Goal: Transaction & Acquisition: Purchase product/service

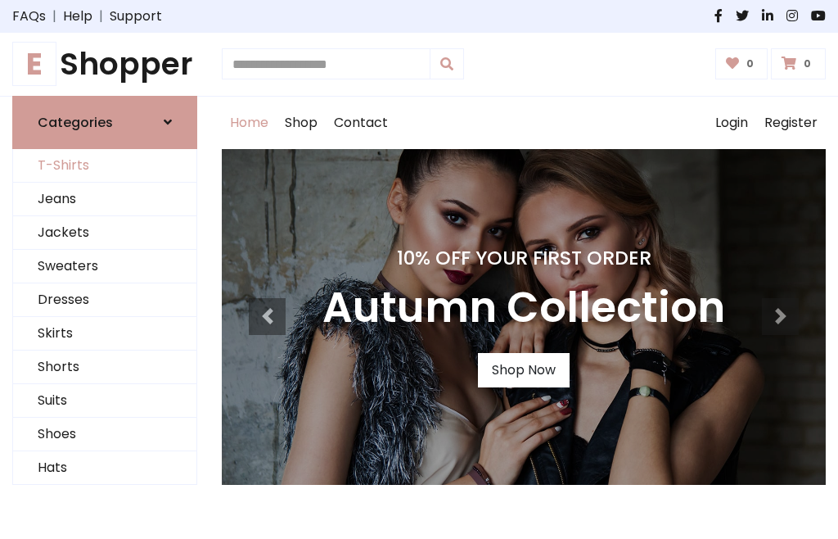
click at [105, 165] on link "T-Shirts" at bounding box center [104, 166] width 183 height 34
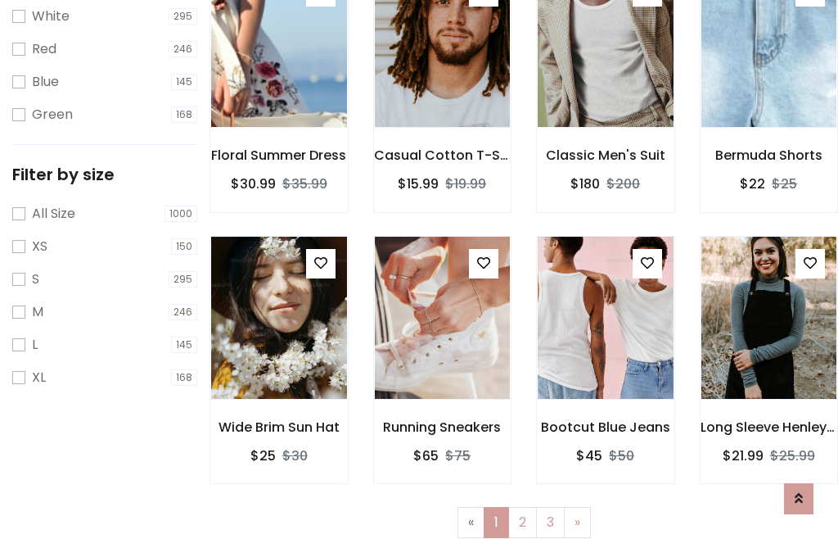
scroll to position [29, 0]
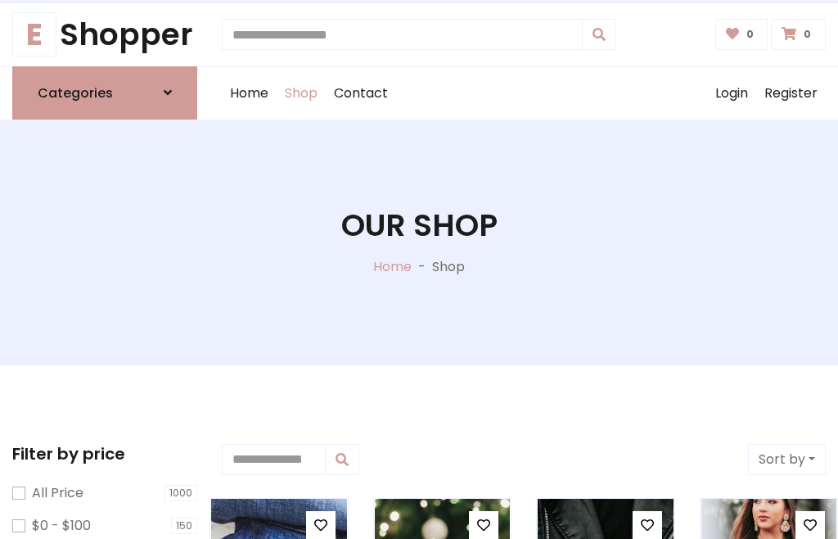
click at [419, 242] on h1 "Our Shop" at bounding box center [419, 225] width 156 height 37
click at [524, 93] on div "Home Shop Contact Log out Login Register" at bounding box center [524, 93] width 604 height 52
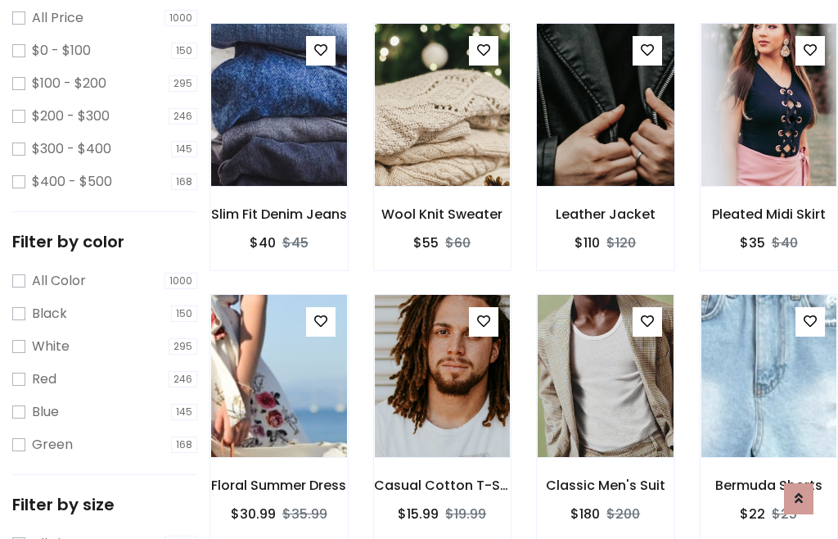
click at [605, 134] on img at bounding box center [605, 104] width 163 height 393
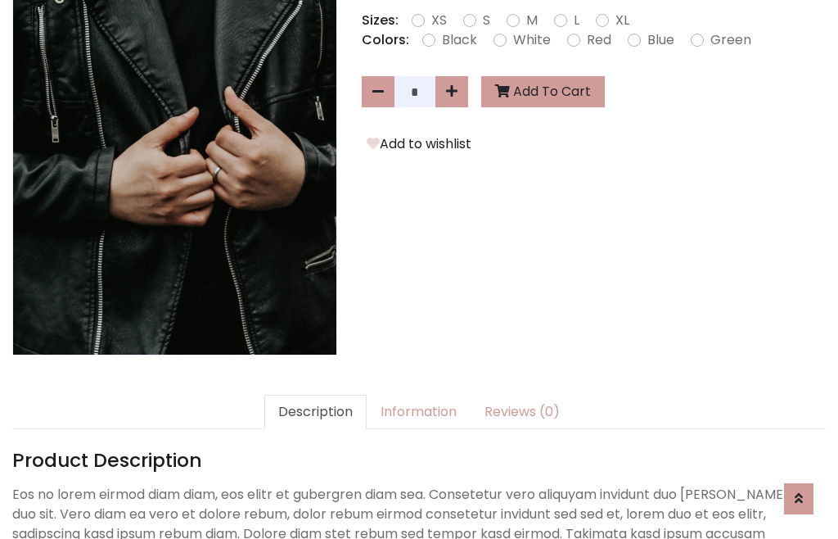
scroll to position [400, 0]
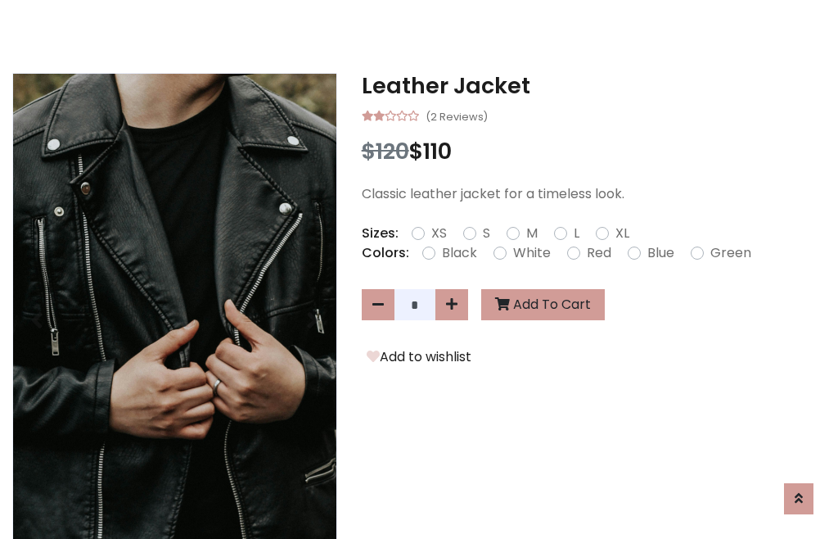
click at [594, 85] on h3 "Leather Jacket" at bounding box center [594, 86] width 464 height 26
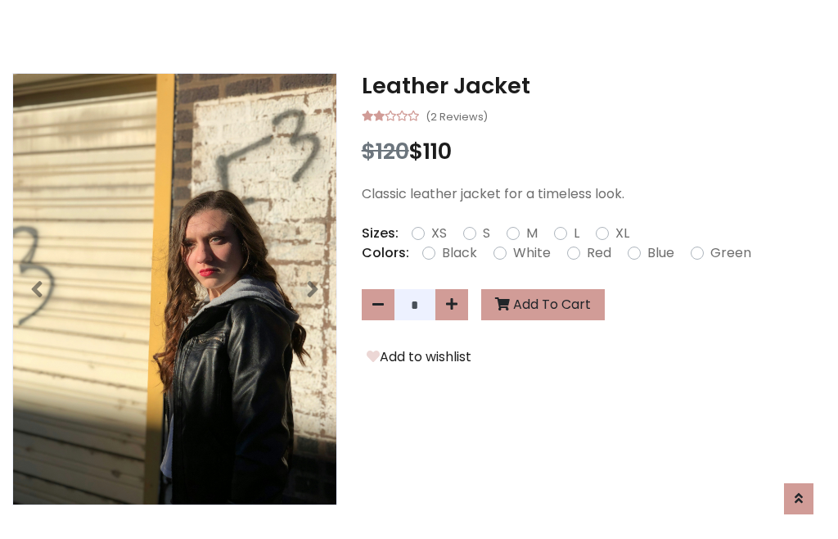
click at [594, 85] on h3 "Leather Jacket" at bounding box center [594, 86] width 464 height 26
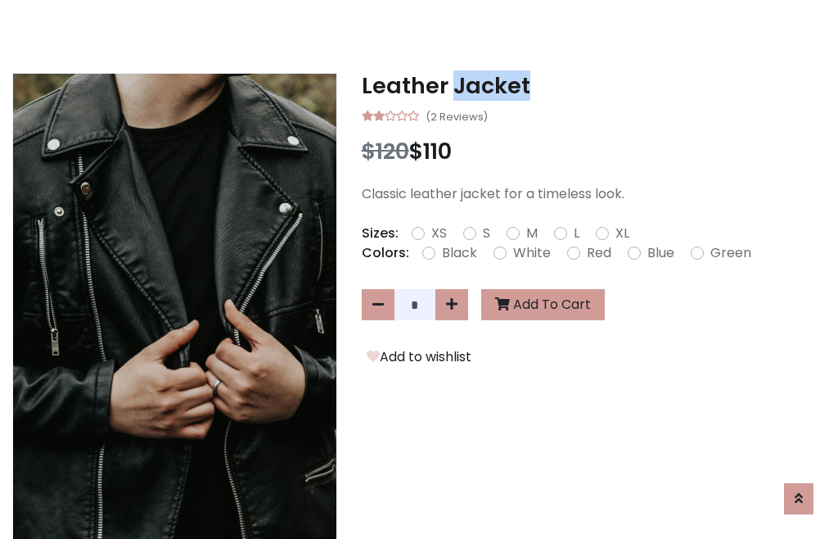
click at [594, 85] on h3 "Leather Jacket" at bounding box center [594, 86] width 464 height 26
